Goal: Book appointment/travel/reservation

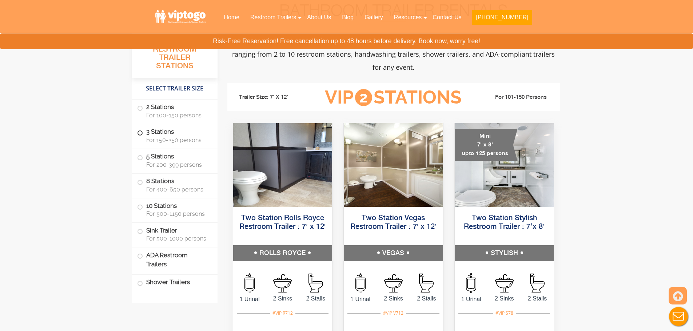
click at [143, 135] on label "3 Stations For 150-250 persons" at bounding box center [174, 135] width 75 height 23
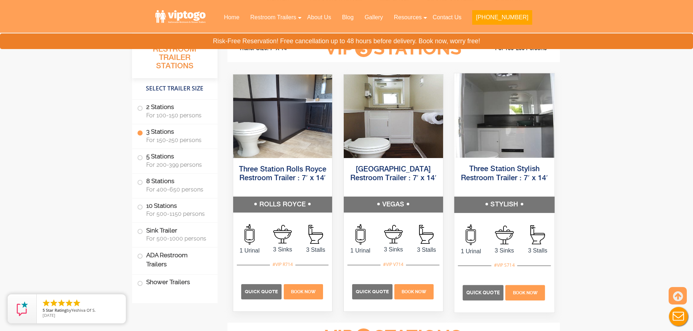
scroll to position [825, 0]
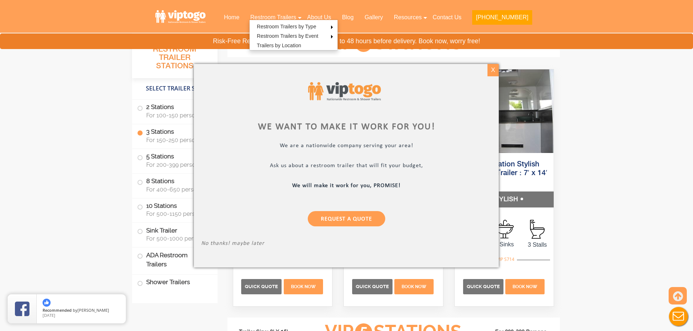
click at [494, 68] on div "X" at bounding box center [492, 70] width 11 height 12
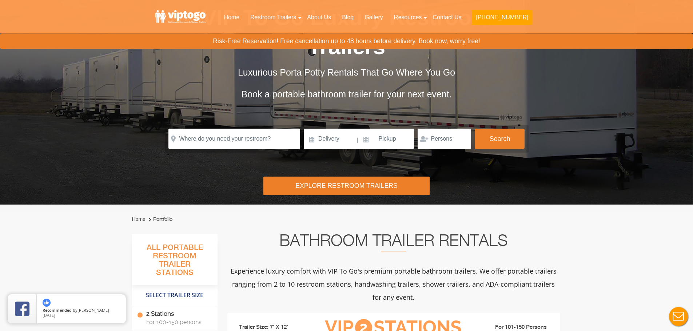
scroll to position [0, 0]
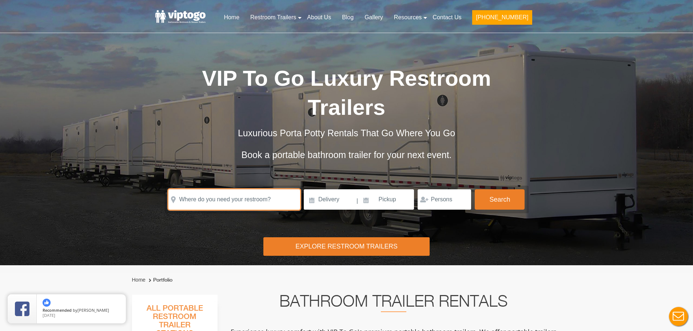
click at [238, 201] on input "text" at bounding box center [234, 199] width 132 height 20
paste input "[STREET_ADDRESS]"
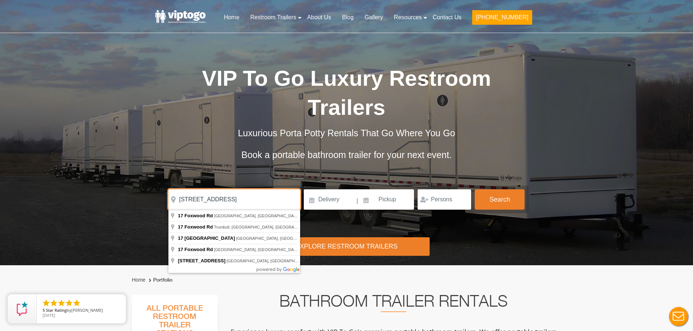
type input "[STREET_ADDRESS]"
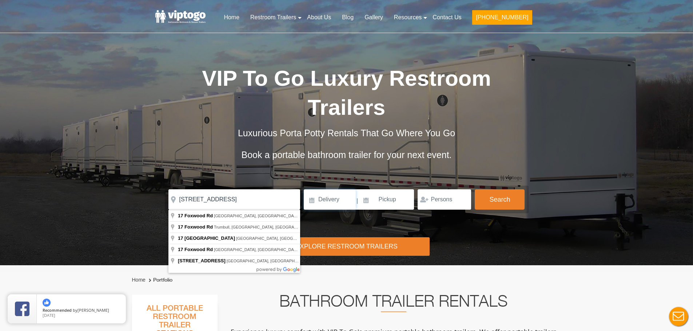
drag, startPoint x: 337, startPoint y: 205, endPoint x: 348, endPoint y: 209, distance: 11.6
click at [337, 205] on input at bounding box center [330, 199] width 52 height 20
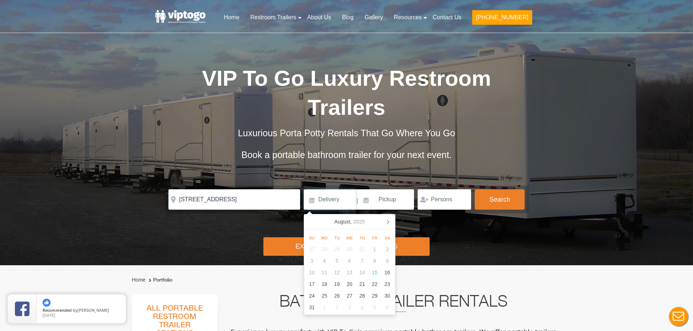
click at [310, 223] on nav "[DATE]" at bounding box center [349, 221] width 91 height 15
click at [337, 283] on div "19" at bounding box center [336, 284] width 13 height 12
type input "[DATE]"
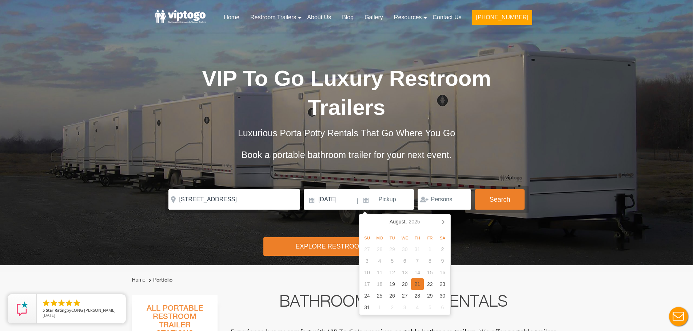
click at [420, 286] on div "21" at bounding box center [417, 284] width 13 height 12
type input "[DATE]"
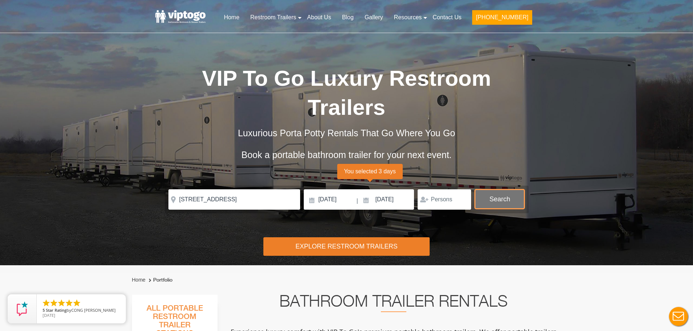
click at [495, 202] on button "Search" at bounding box center [499, 199] width 50 height 20
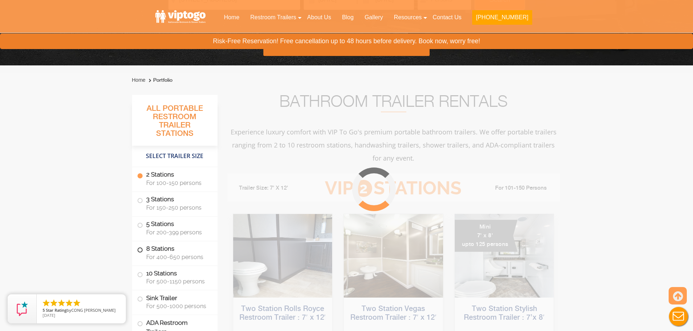
scroll to position [113, 0]
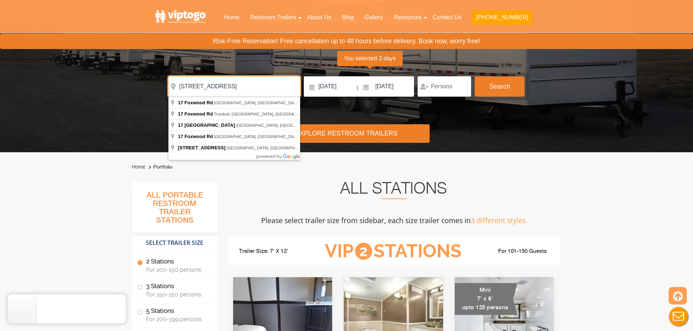
click at [226, 86] on input "[STREET_ADDRESS]" at bounding box center [234, 86] width 132 height 20
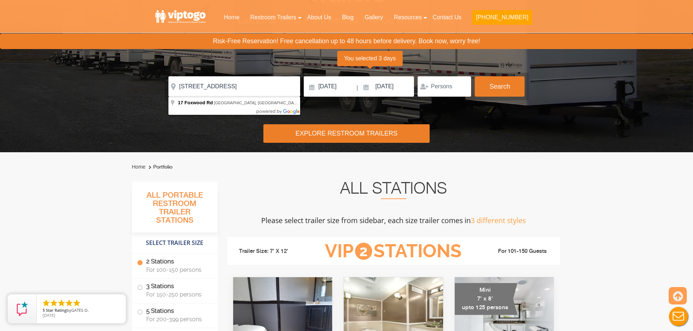
type input "[STREET_ADDRESS]"
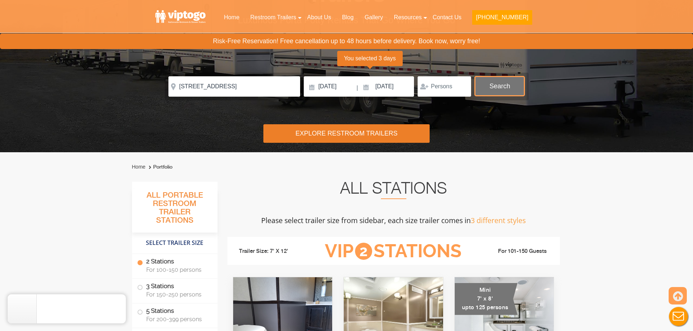
click at [505, 83] on button "Search" at bounding box center [499, 86] width 50 height 20
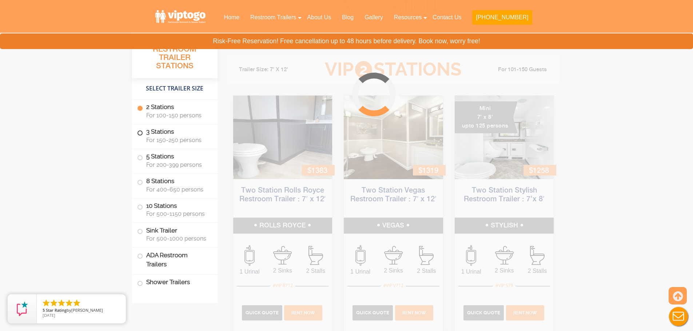
click at [140, 135] on span at bounding box center [140, 133] width 3 height 3
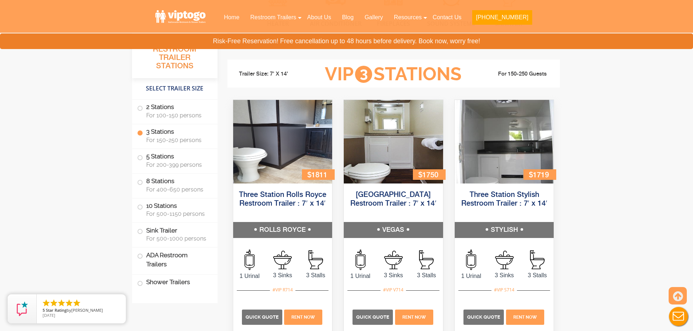
scroll to position [801, 0]
